Goal: Obtain resource: Download file/media

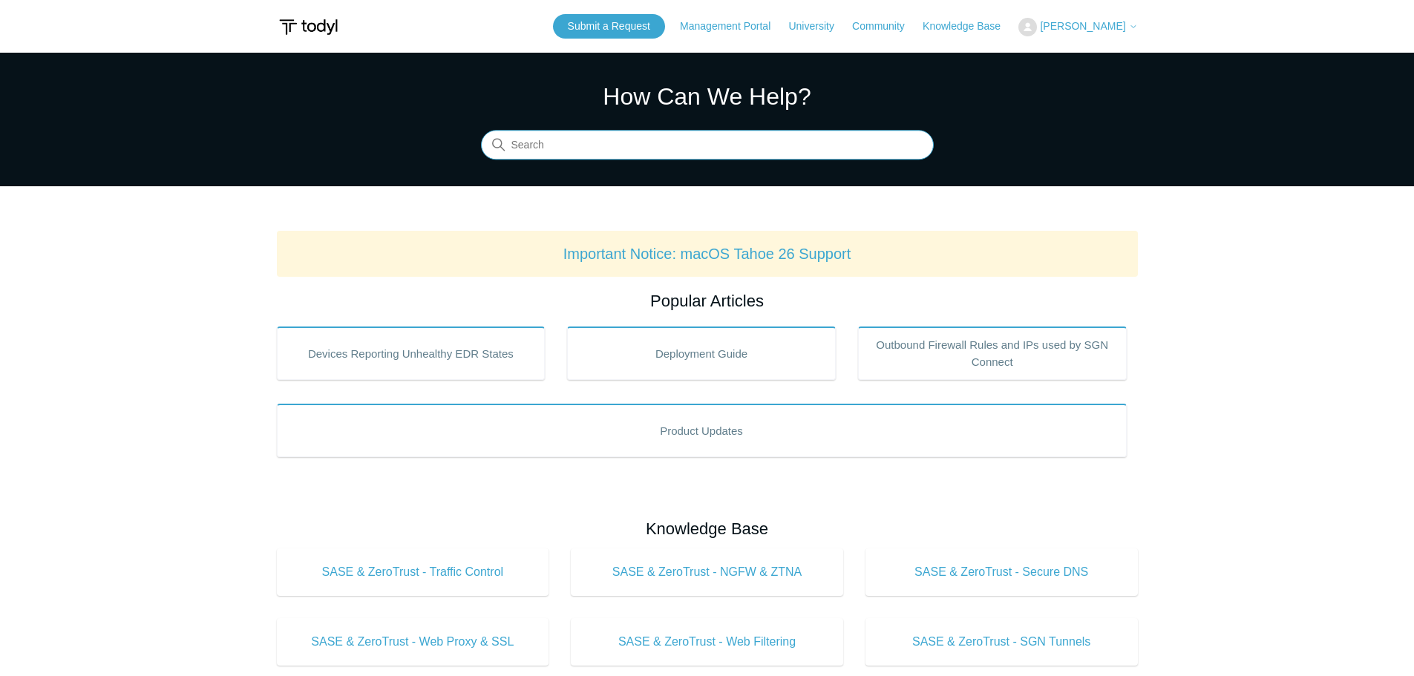
click at [569, 152] on input "Search" at bounding box center [707, 146] width 453 height 30
type input "unlock"
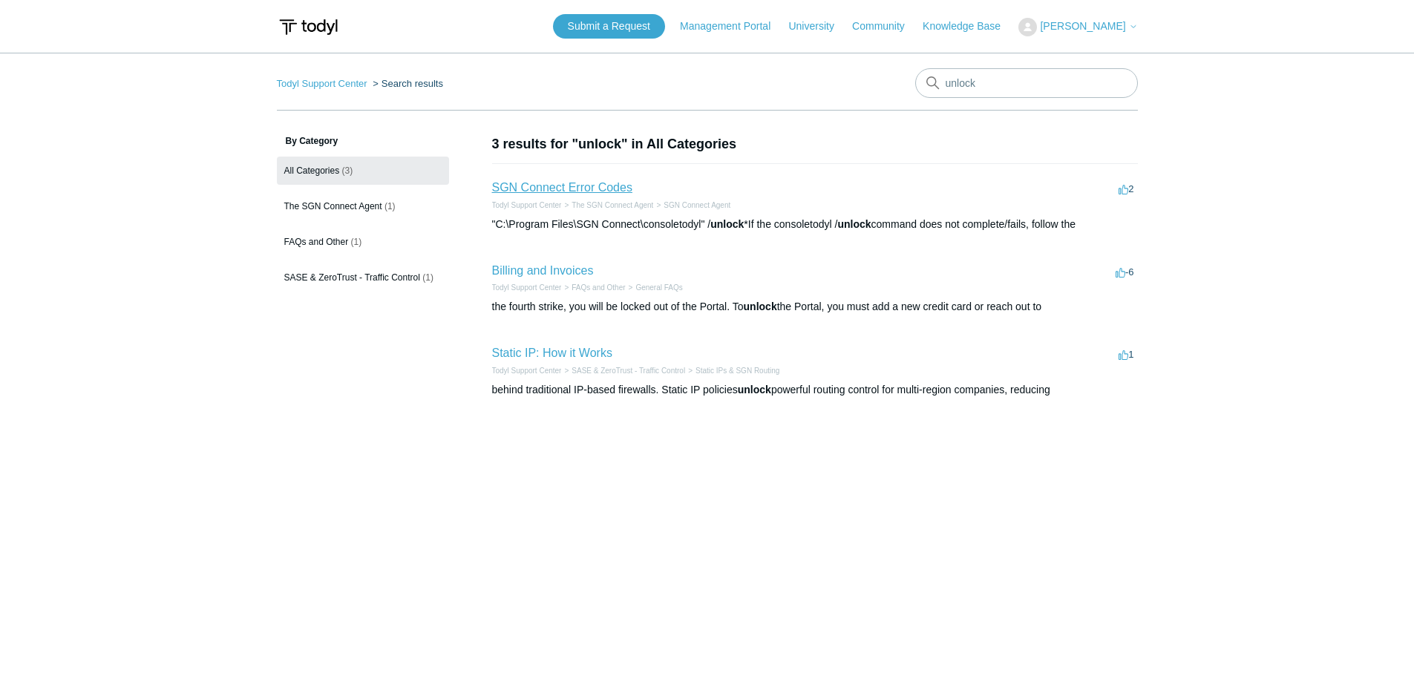
click at [586, 183] on link "SGN Connect Error Codes" at bounding box center [562, 187] width 140 height 13
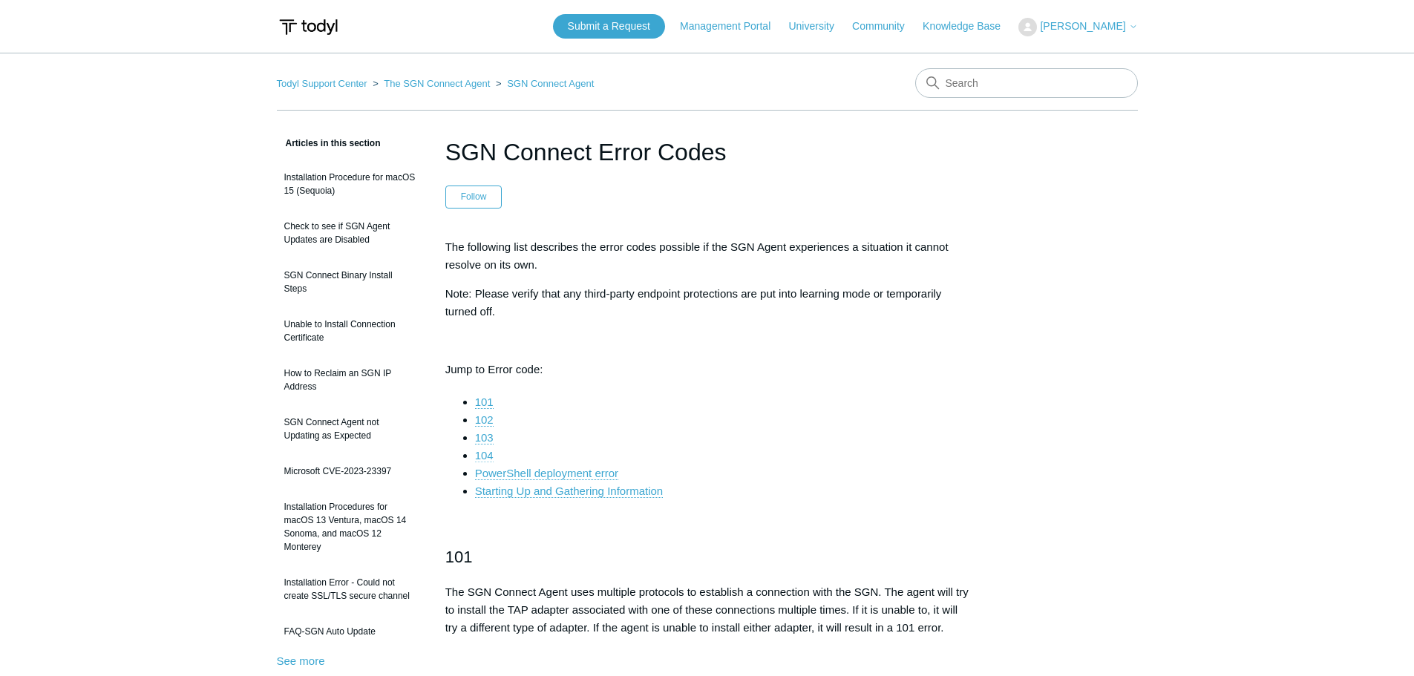
click at [482, 454] on link "104" at bounding box center [484, 455] width 19 height 13
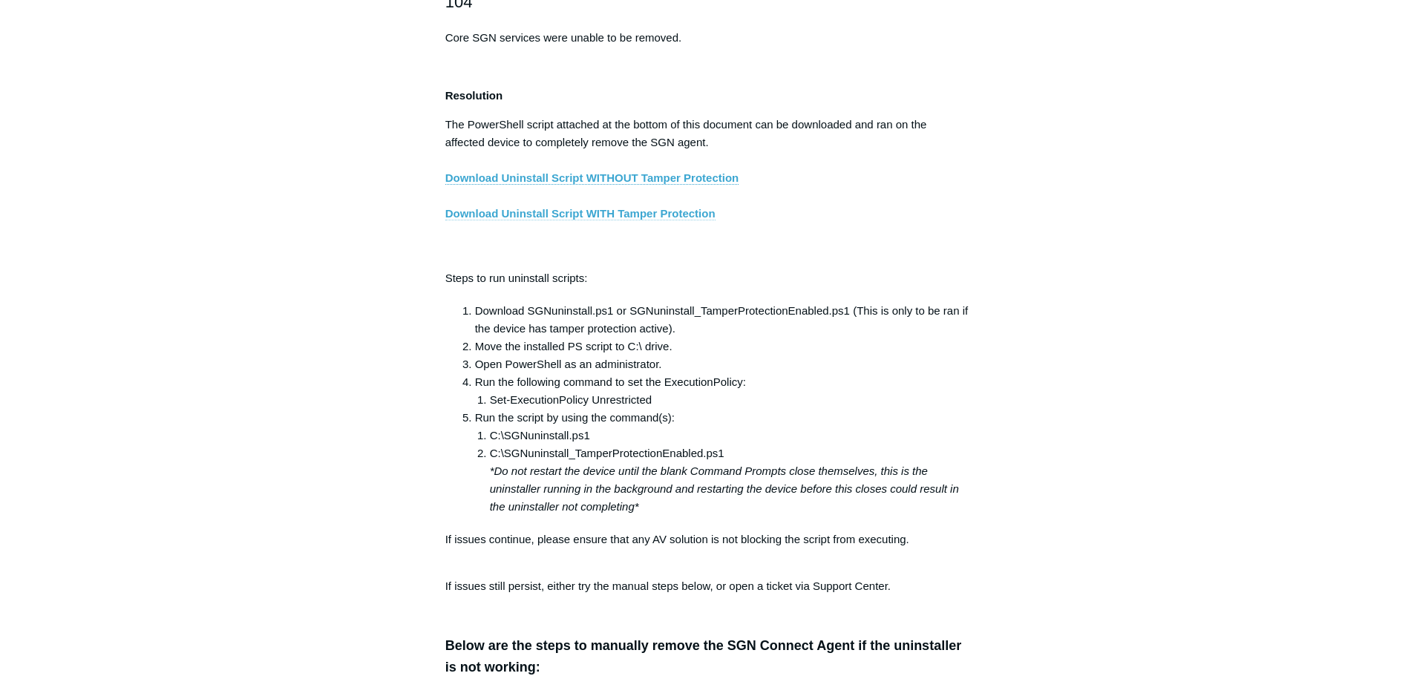
click at [630, 221] on link "Download Uninstall Script WITH Tamper Protection" at bounding box center [580, 213] width 270 height 13
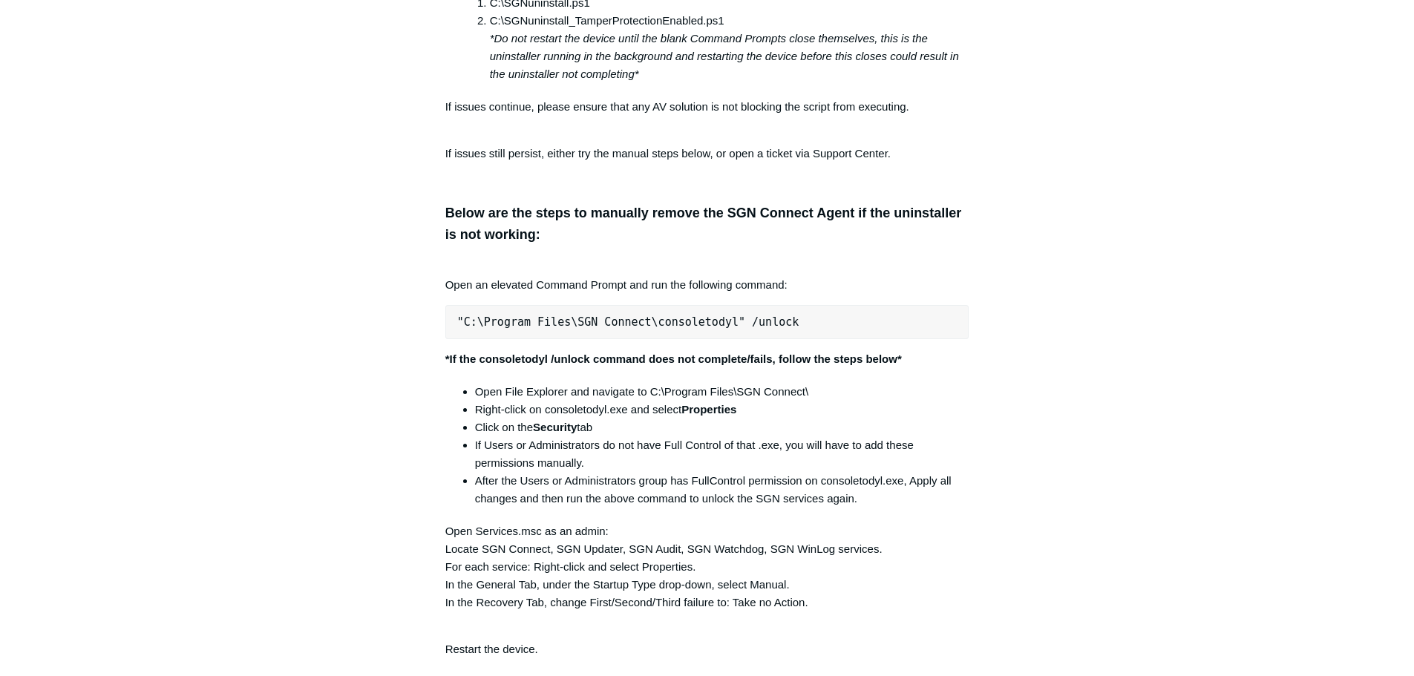
scroll to position [2914, 0]
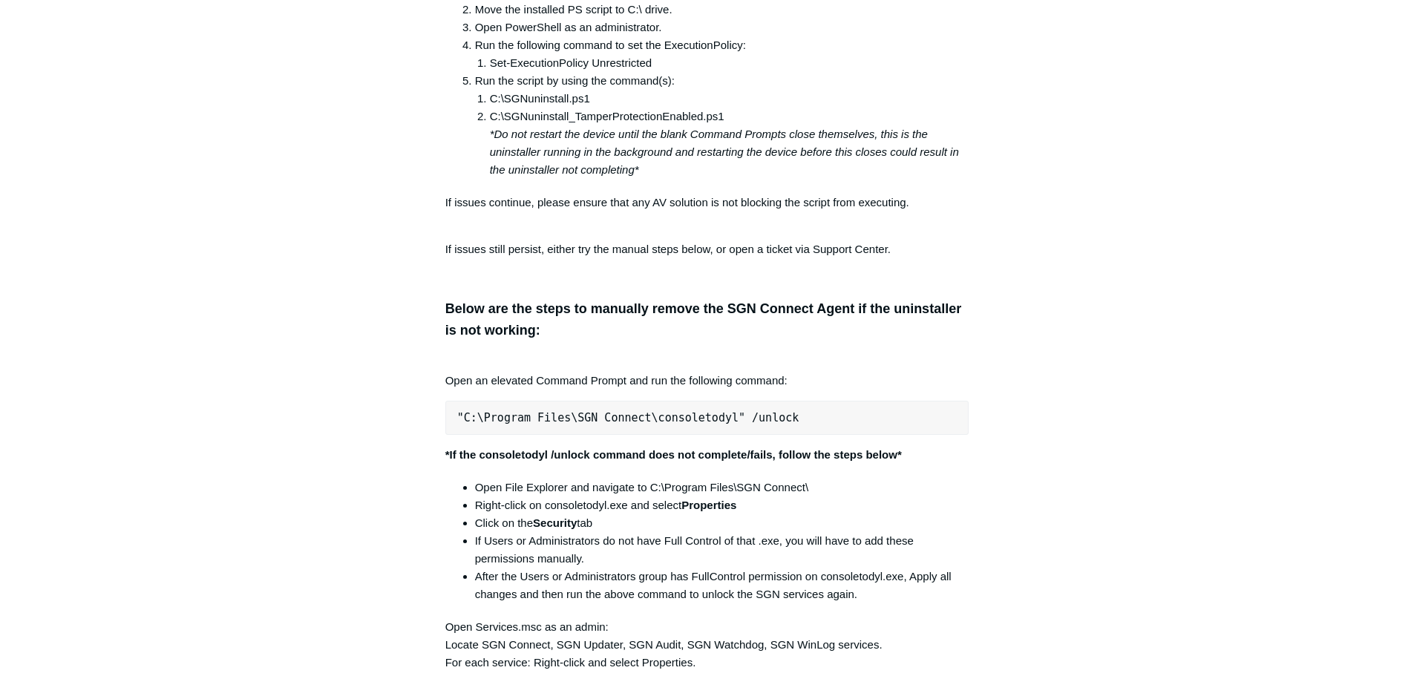
scroll to position [2543, 0]
